Goal: Transaction & Acquisition: Subscribe to service/newsletter

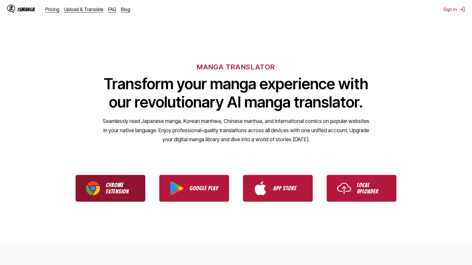
click at [110, 189] on p "Chrome Extension" at bounding box center [120, 188] width 29 height 13
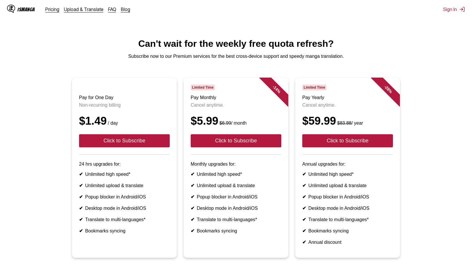
scroll to position [58, 0]
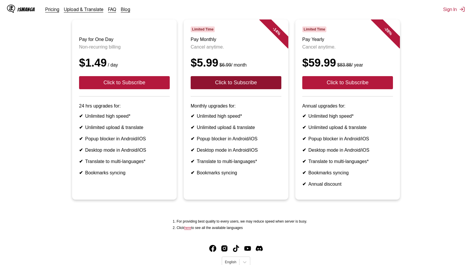
click at [239, 89] on button "Click to Subscribe" at bounding box center [236, 82] width 91 height 13
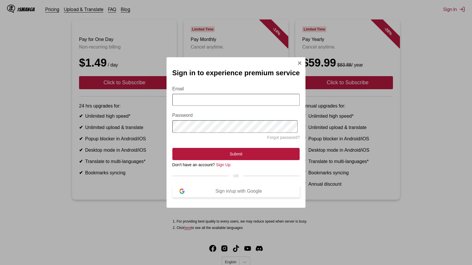
click at [209, 194] on div "Sign in/up with Google" at bounding box center [239, 191] width 108 height 5
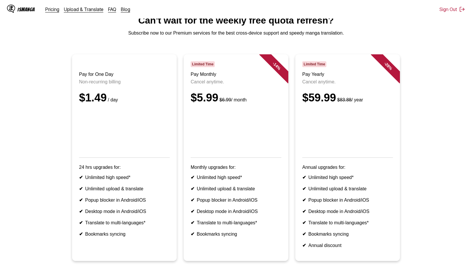
scroll to position [38, 0]
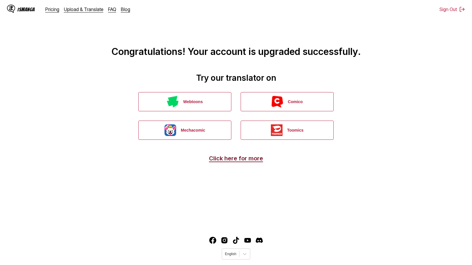
click at [242, 158] on link "Click here for more" at bounding box center [236, 158] width 54 height 7
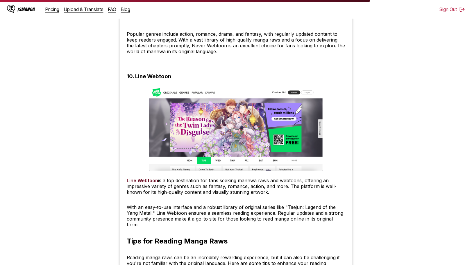
scroll to position [1812, 0]
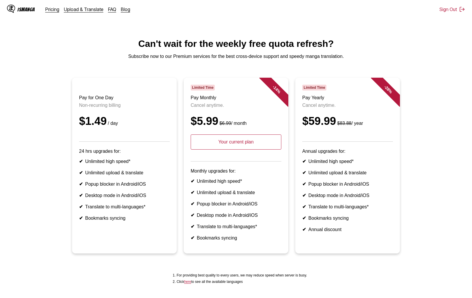
click at [233, 207] on ul "✔ Unlimited high speed* ✔ Unlimited upload & translate ✔ Popup blocker in Andro…" at bounding box center [236, 209] width 91 height 62
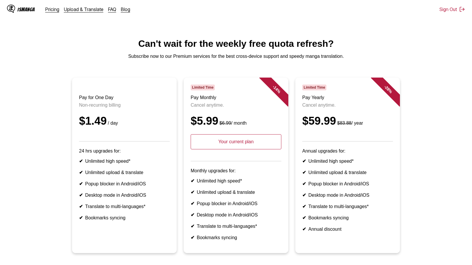
scroll to position [91, 0]
click at [231, 149] on p "Your current plan" at bounding box center [236, 141] width 91 height 15
